Goal: Find specific page/section: Find specific page/section

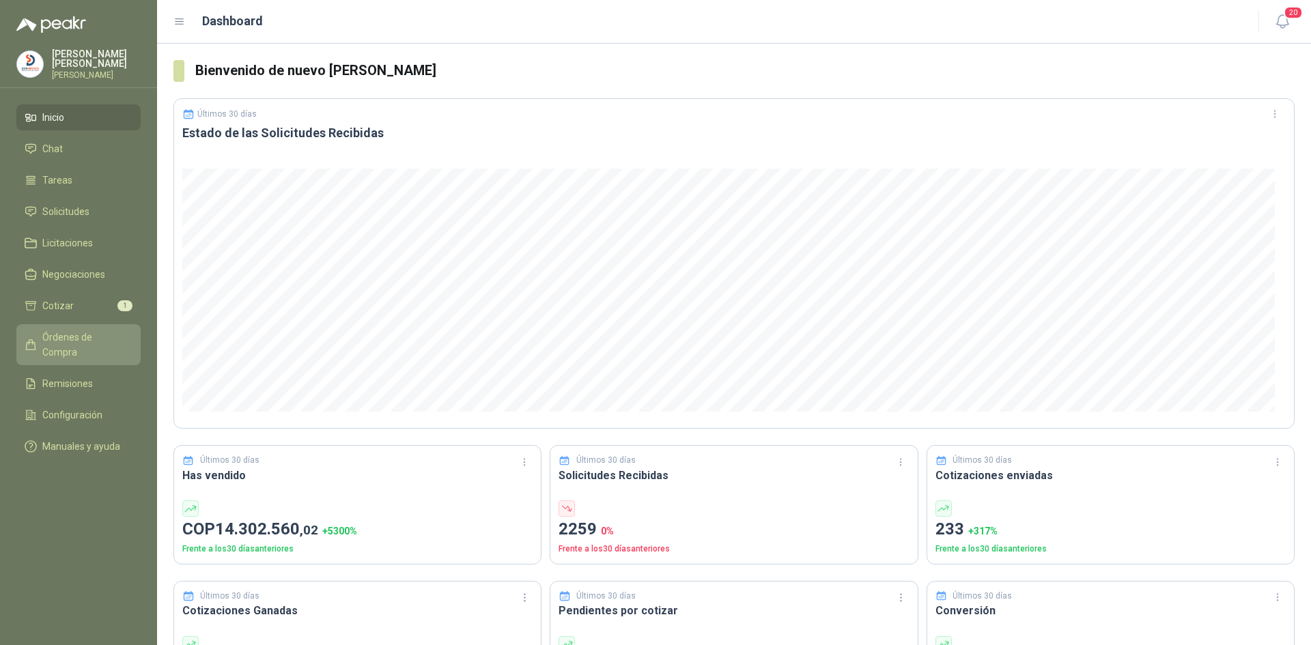
click at [103, 337] on span "Órdenes de Compra" at bounding box center [84, 345] width 85 height 30
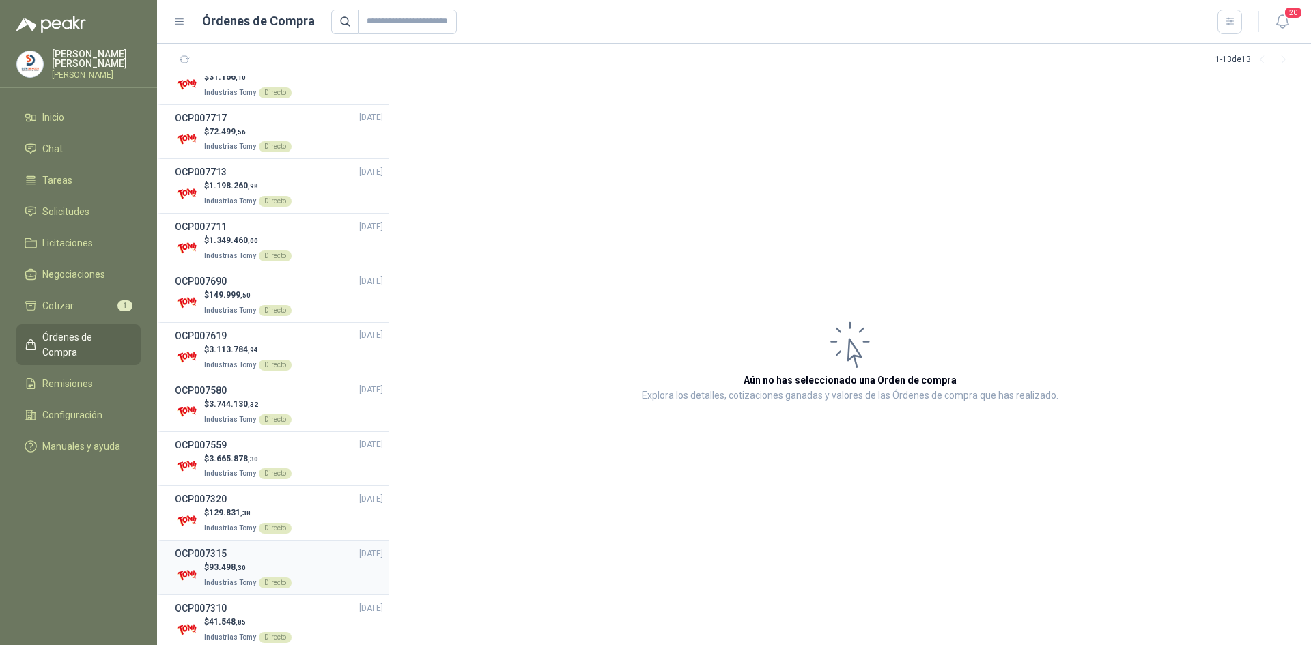
scroll to position [158, 0]
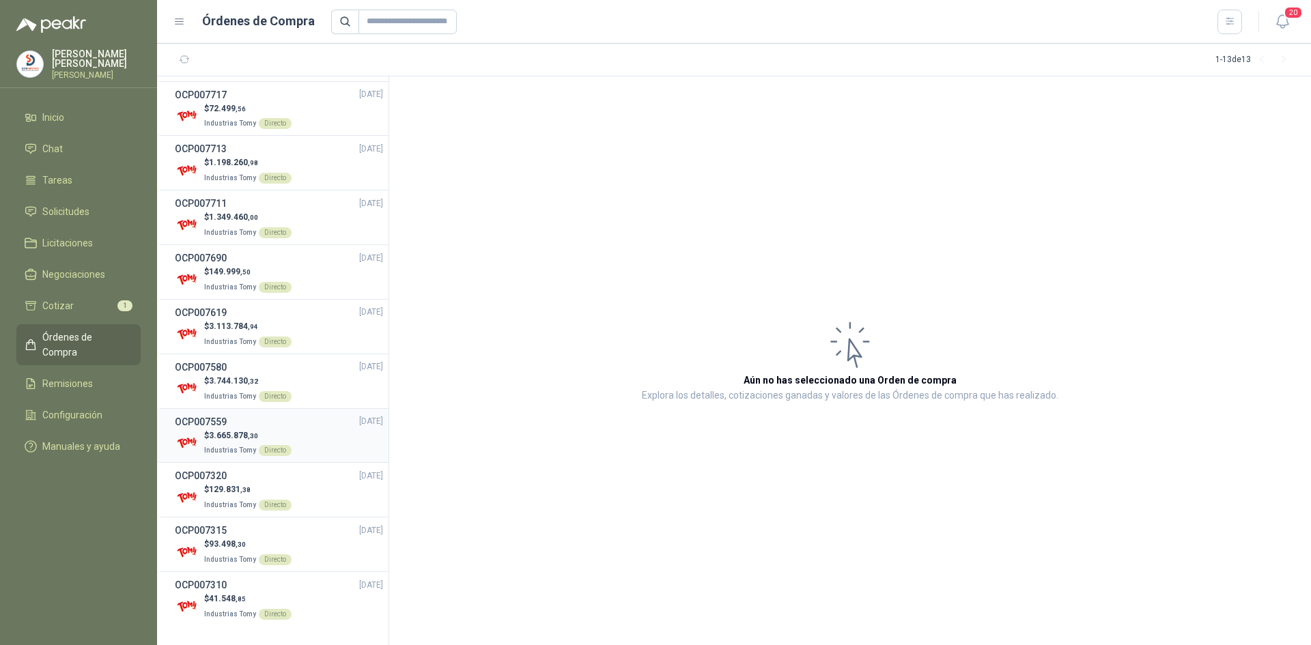
click at [229, 435] on span "3.665.878 ,30" at bounding box center [233, 436] width 49 height 10
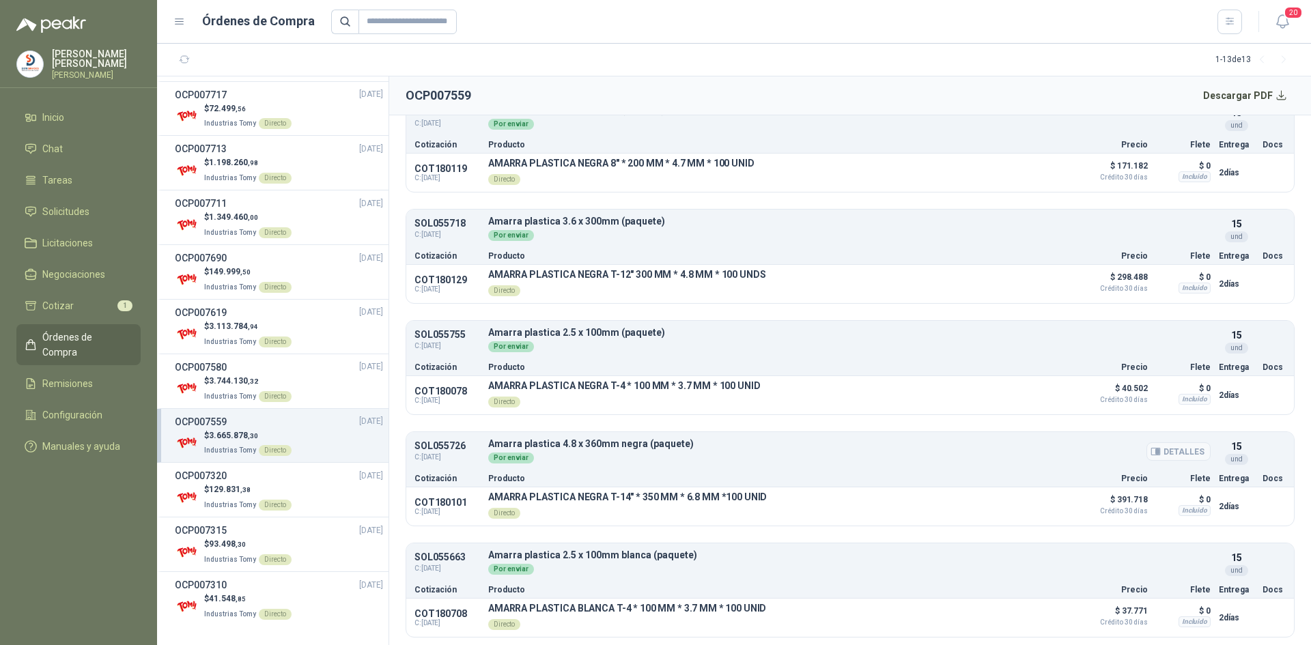
scroll to position [936, 0]
click at [199, 378] on div "$ 3.744.130 ,32 Industrias Tomy Directo" at bounding box center [279, 389] width 208 height 28
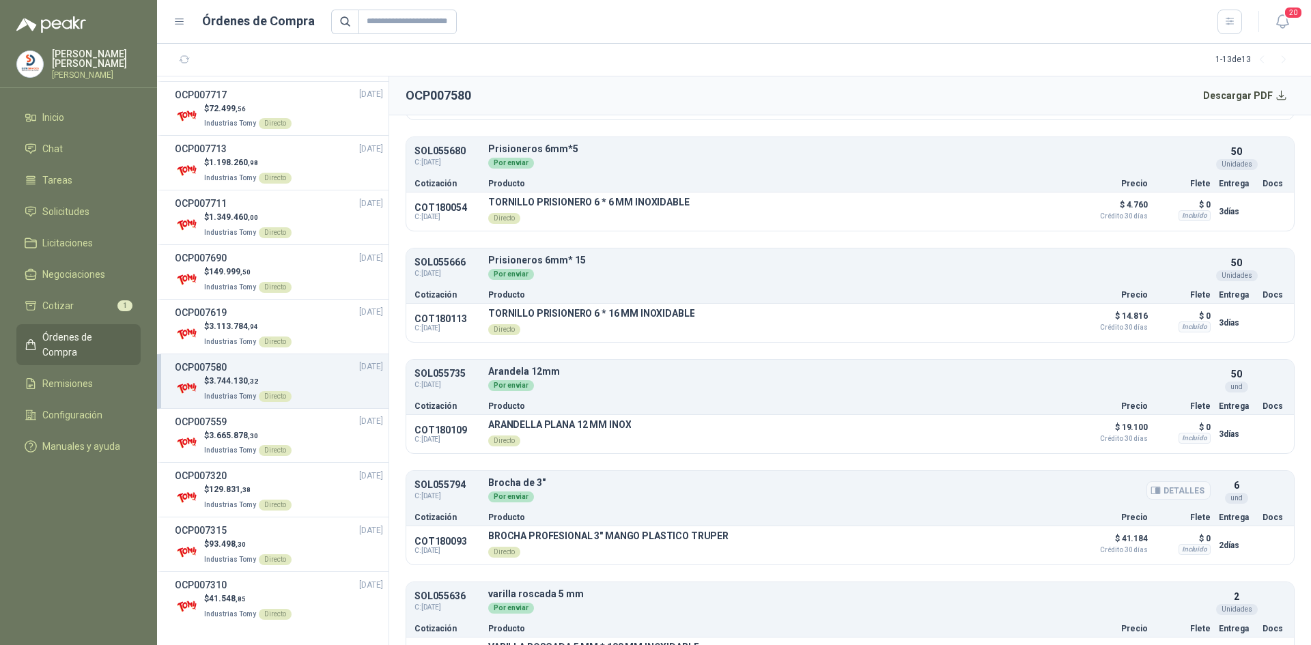
scroll to position [1024, 0]
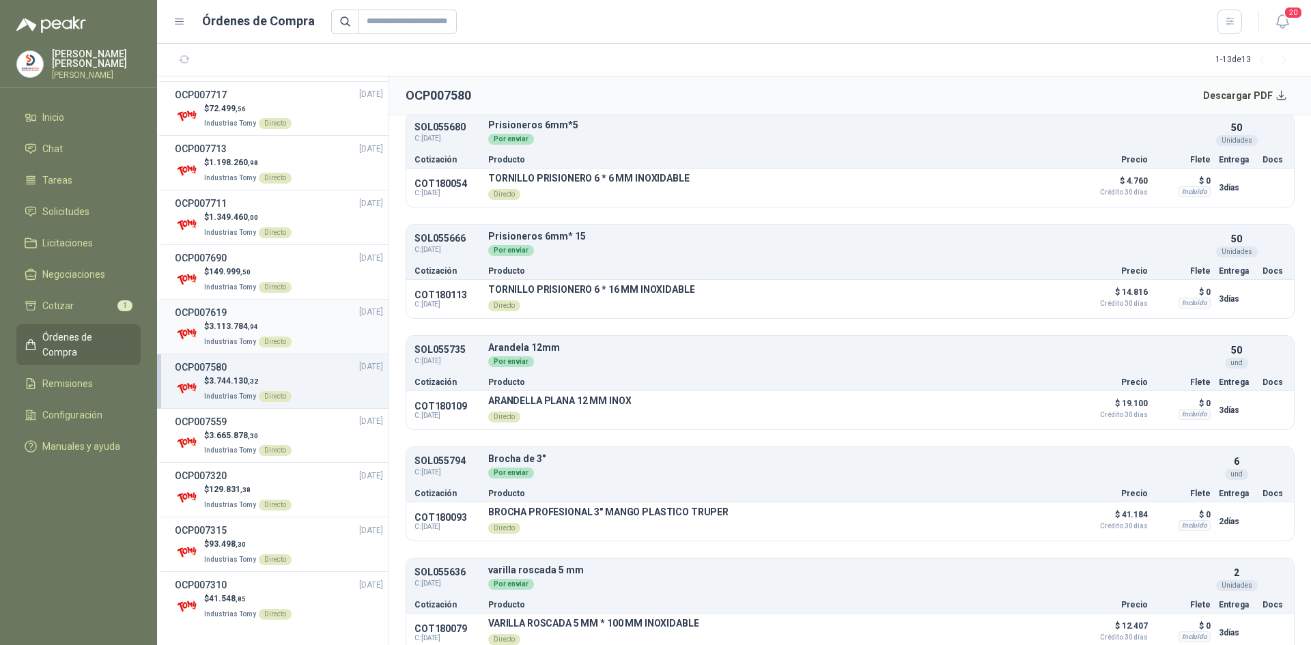
click at [227, 328] on span "3.113.784 ,94" at bounding box center [233, 327] width 49 height 10
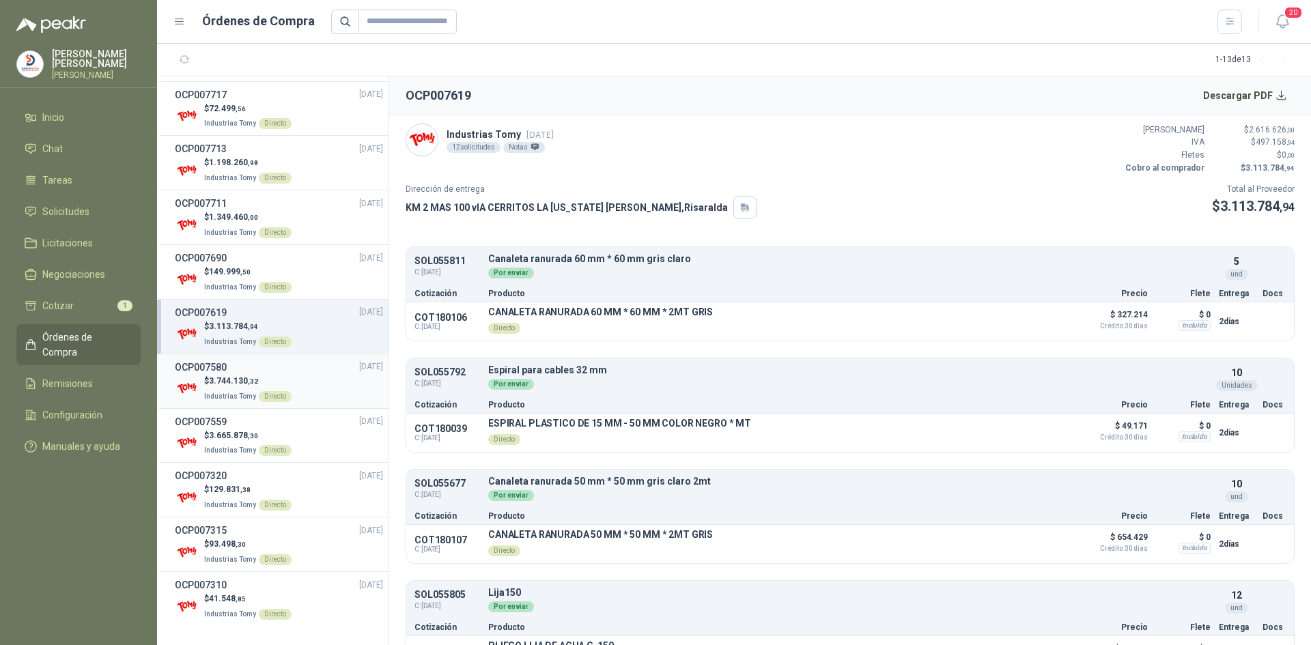
click at [236, 373] on div "OCP007580 [DATE]" at bounding box center [279, 367] width 208 height 15
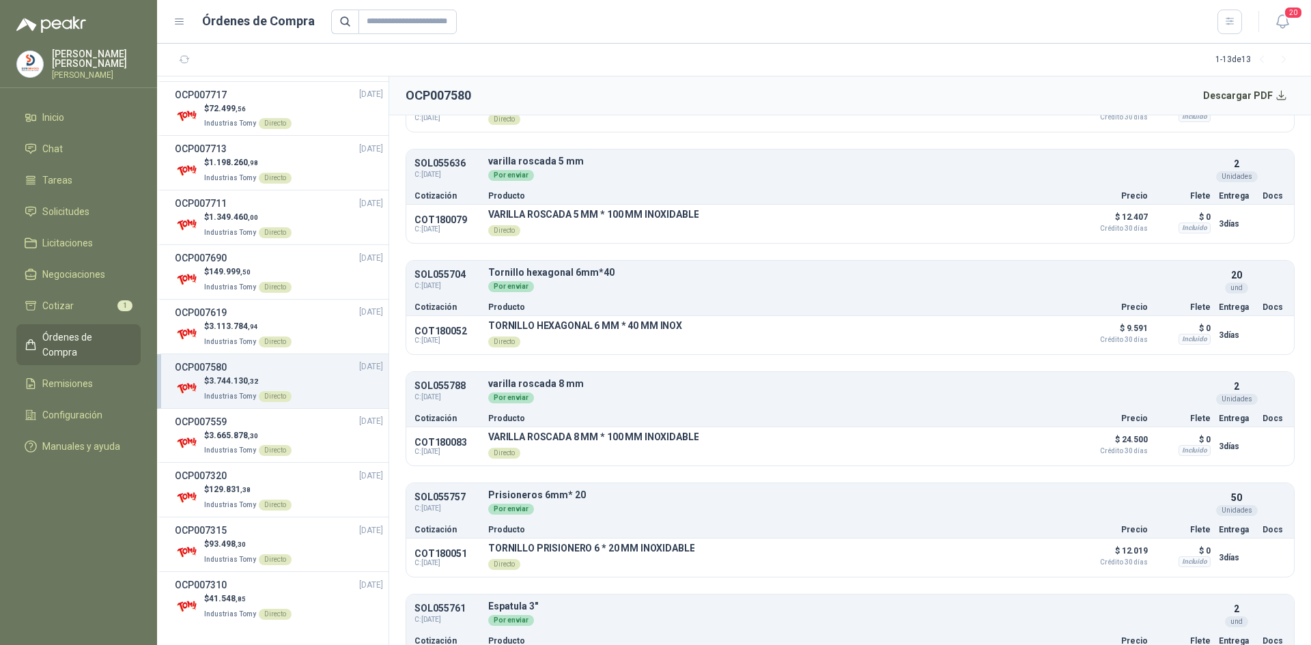
scroll to position [1434, 0]
click at [224, 320] on p "$ 3.113.784 ,94" at bounding box center [247, 326] width 87 height 13
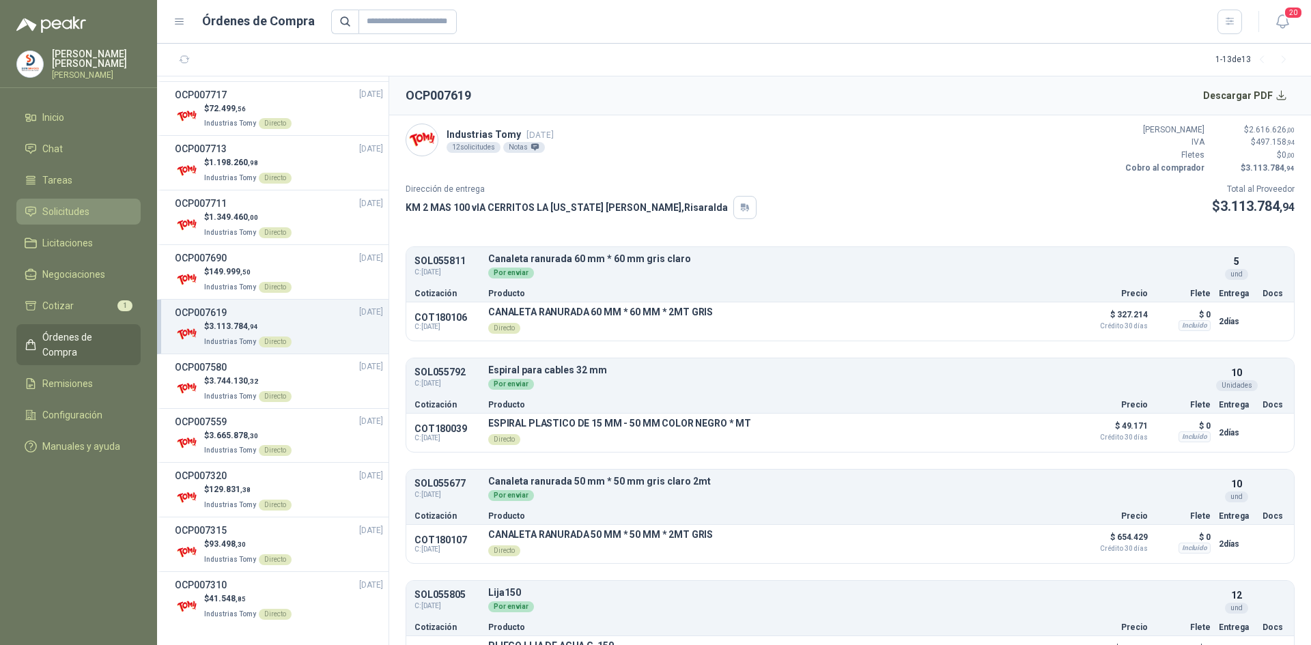
click at [103, 210] on li "Solicitudes" at bounding box center [79, 211] width 108 height 15
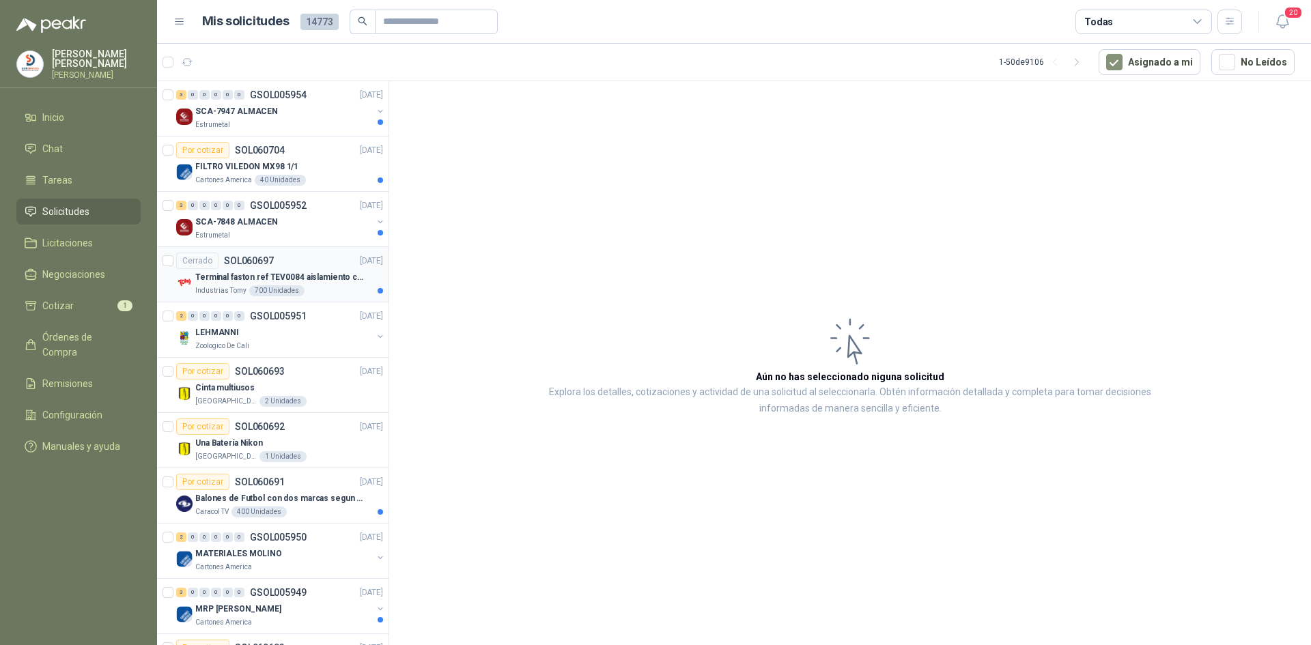
click at [316, 273] on p "Terminal faston ref TEV0084 aislamiento completo" at bounding box center [280, 277] width 170 height 13
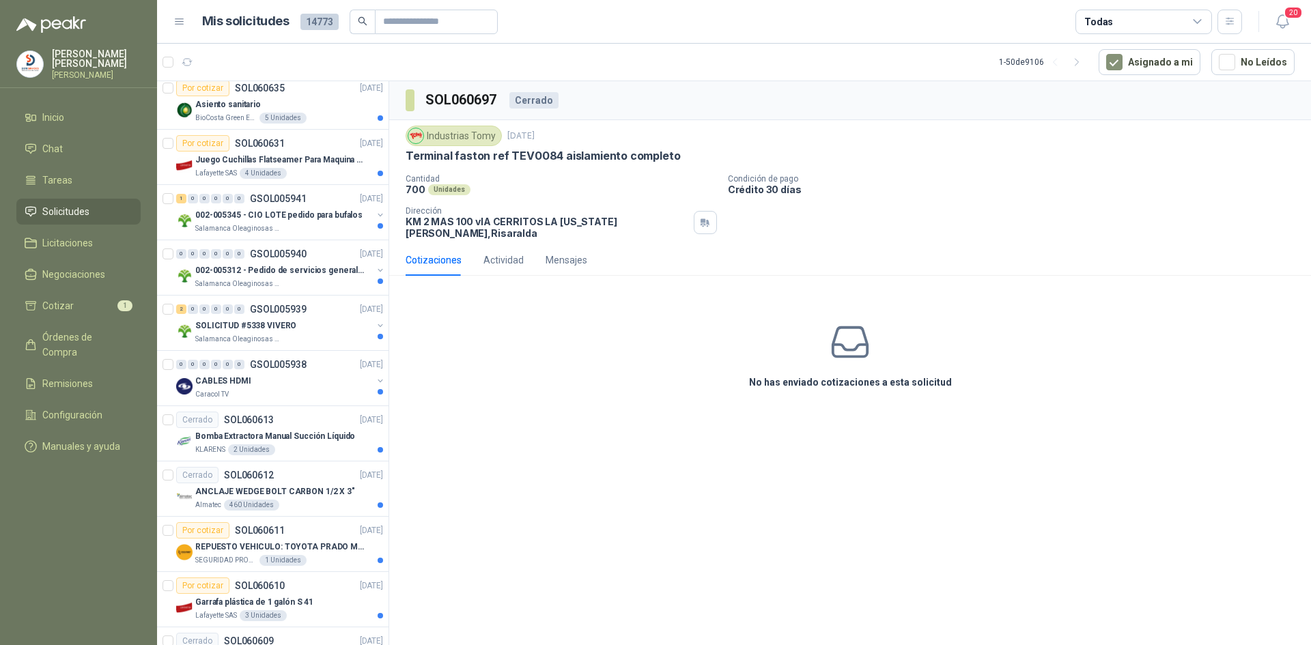
scroll to position [1885, 0]
